Goal: Navigation & Orientation: Find specific page/section

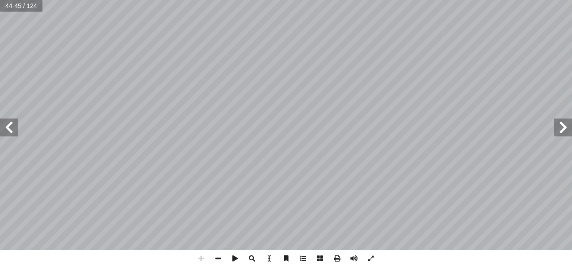
click at [563, 131] on span at bounding box center [563, 127] width 18 height 18
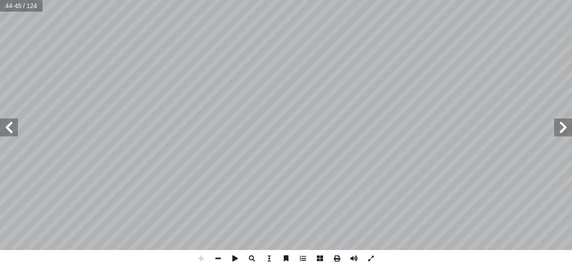
click at [563, 131] on span at bounding box center [563, 127] width 18 height 18
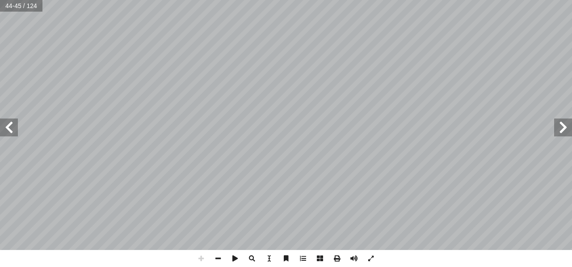
click at [563, 131] on span at bounding box center [563, 127] width 18 height 18
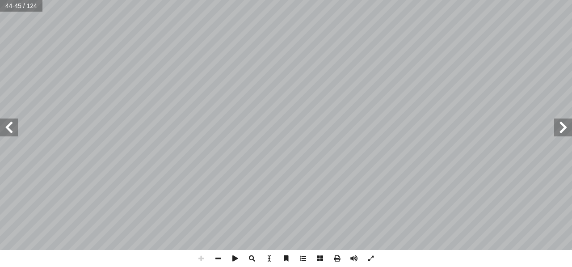
click at [563, 131] on span at bounding box center [563, 127] width 18 height 18
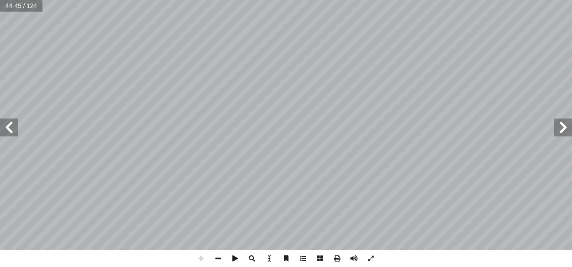
click at [563, 131] on span at bounding box center [563, 127] width 18 height 18
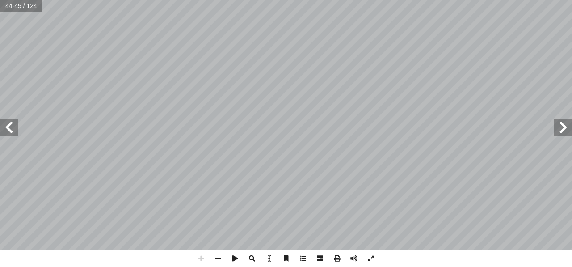
click at [563, 131] on span at bounding box center [563, 127] width 18 height 18
click at [220, 259] on span at bounding box center [218, 258] width 17 height 17
